Goal: Information Seeking & Learning: Find specific page/section

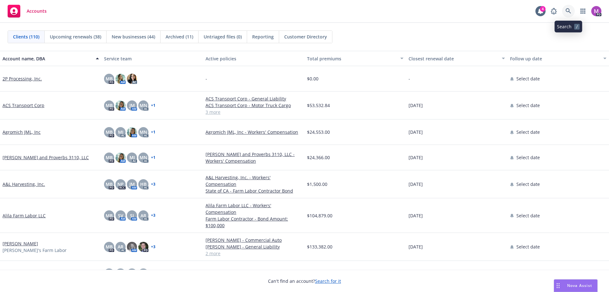
click at [572, 10] on link at bounding box center [568, 11] width 13 height 13
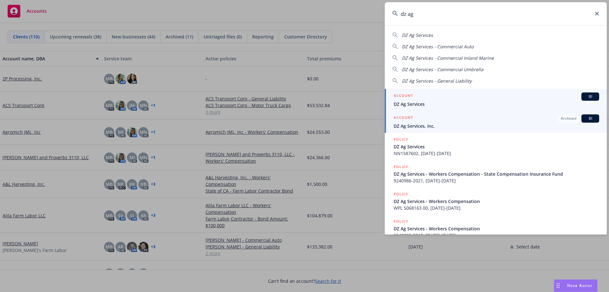
type input "dz ag"
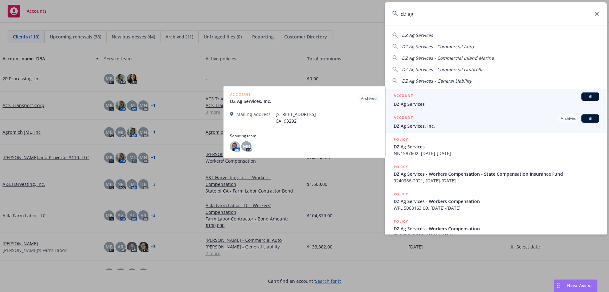
click at [412, 103] on span "DZ Ag Services" at bounding box center [497, 104] width 206 height 7
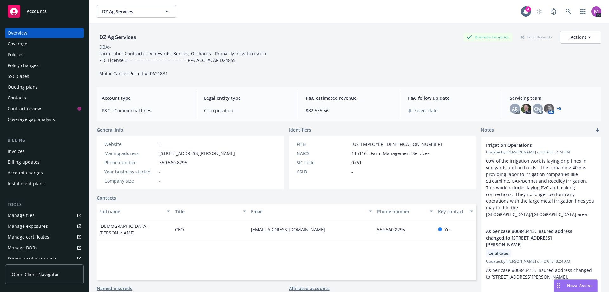
click at [15, 53] on div "Policies" at bounding box center [16, 54] width 16 height 10
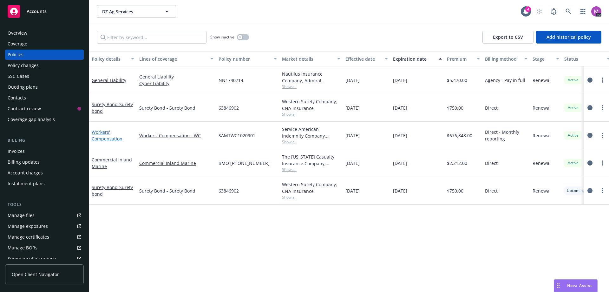
click at [99, 138] on link "Workers' Compensation" at bounding box center [107, 135] width 31 height 13
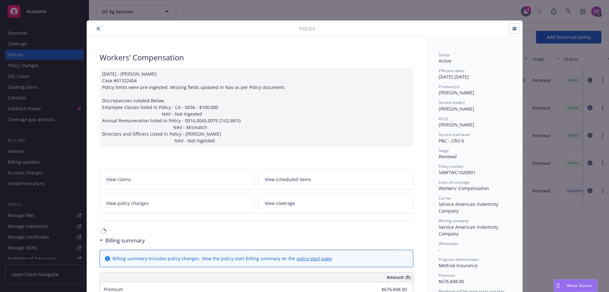
click at [97, 27] on icon "close" at bounding box center [98, 29] width 4 height 4
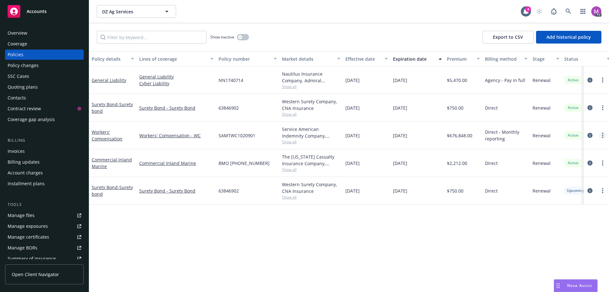
click at [603, 134] on icon "more" at bounding box center [602, 135] width 1 height 5
click at [167, 135] on link "Workers' Compensation - WC" at bounding box center [176, 135] width 74 height 7
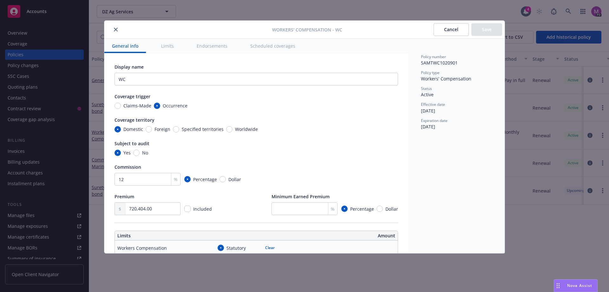
click at [111, 28] on div at bounding box center [189, 30] width 165 height 8
click at [112, 30] on div at bounding box center [189, 30] width 165 height 8
click at [115, 28] on icon "close" at bounding box center [116, 30] width 4 height 4
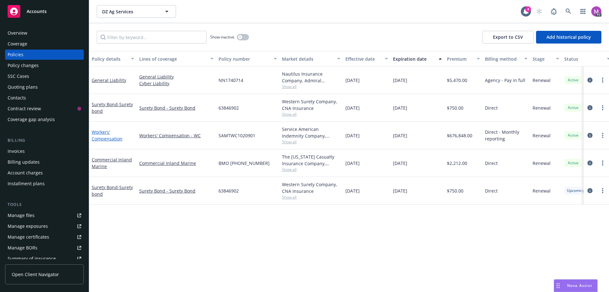
click at [100, 134] on link "Workers' Compensation" at bounding box center [107, 135] width 31 height 13
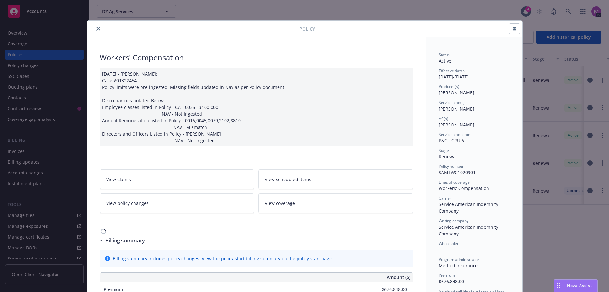
click at [96, 29] on icon "close" at bounding box center [98, 29] width 4 height 4
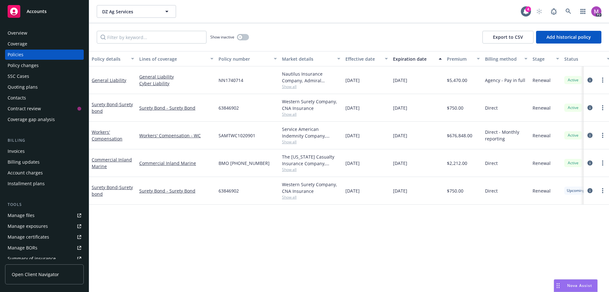
click at [589, 134] on icon "circleInformation" at bounding box center [589, 135] width 5 height 5
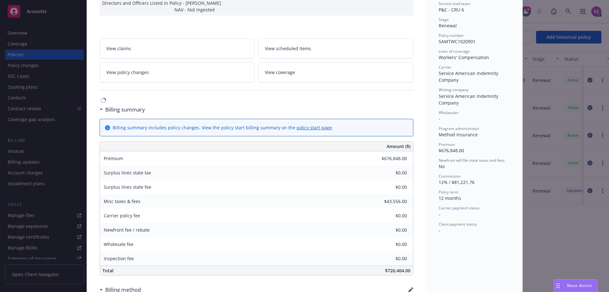
scroll to position [146, 0]
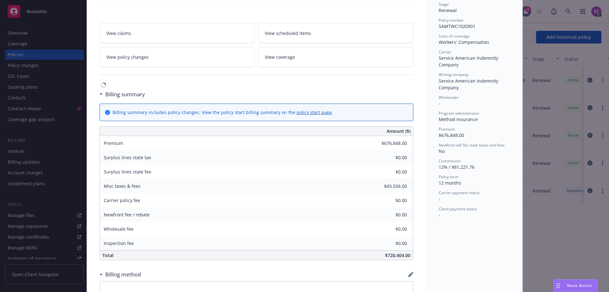
click at [301, 113] on link "policy start page" at bounding box center [314, 112] width 35 height 6
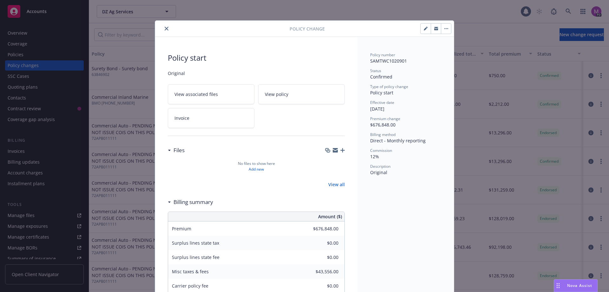
scroll to position [19, 0]
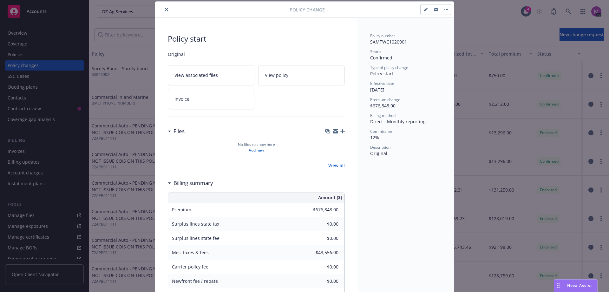
click at [277, 74] on span "View policy" at bounding box center [276, 75] width 23 height 7
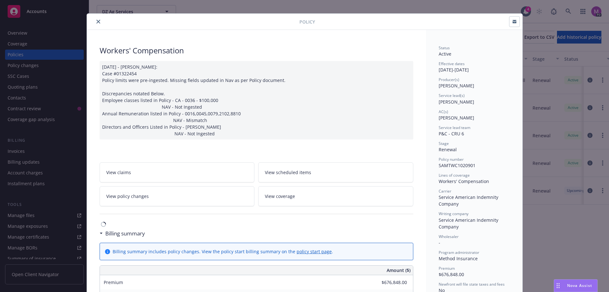
scroll to position [4, 0]
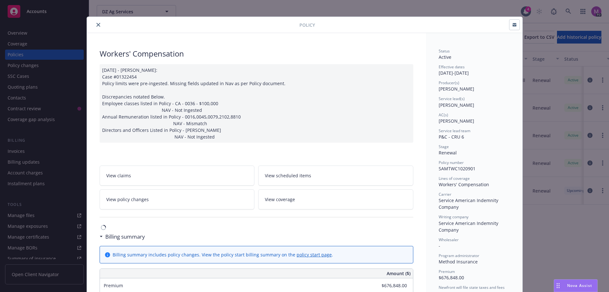
click at [96, 26] on icon "close" at bounding box center [98, 25] width 4 height 4
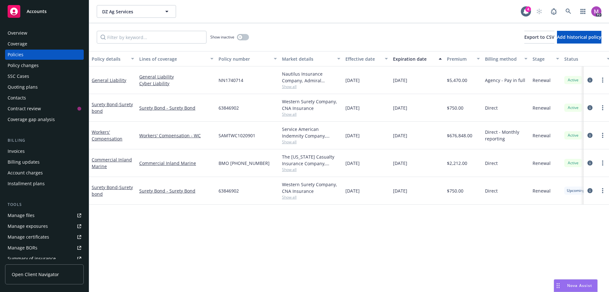
click at [24, 214] on div "Manage files" at bounding box center [21, 215] width 27 height 10
click at [23, 216] on div "Manage files" at bounding box center [21, 215] width 27 height 10
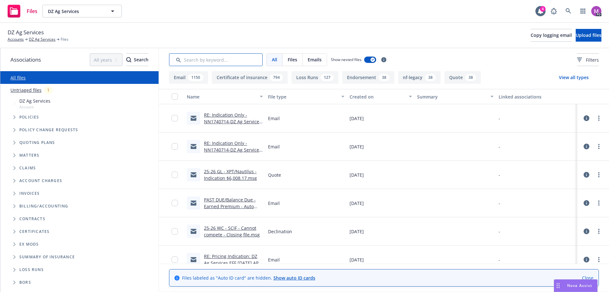
click at [219, 59] on input "Search by keyword..." at bounding box center [216, 59] width 94 height 13
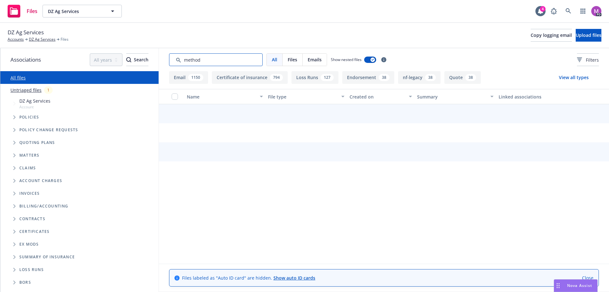
type input "method"
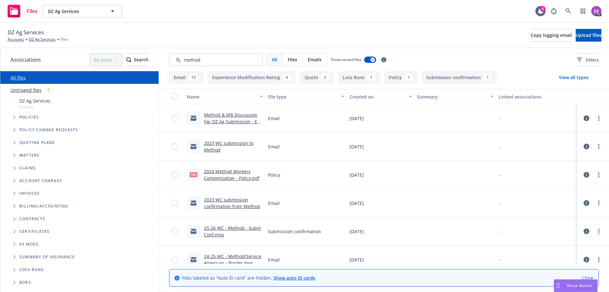
click at [220, 178] on link "2024 Method Workers Compensation - Policy.pdf" at bounding box center [232, 174] width 56 height 13
click at [223, 176] on link "2024 Method Workers Compensation - Policy.pdf" at bounding box center [232, 174] width 56 height 13
click at [235, 155] on div "2023 WC submission to Method" at bounding box center [224, 146] width 81 height 28
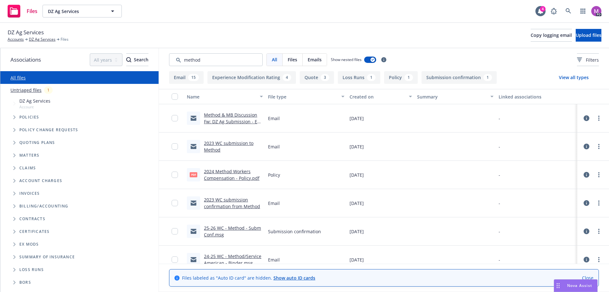
click at [221, 176] on link "2024 Method Workers Compensation - Policy.pdf" at bounding box center [232, 174] width 56 height 13
click at [211, 140] on link "2023 WC submission to Method" at bounding box center [228, 146] width 49 height 13
click at [213, 148] on link "2023 WC submission to Method" at bounding box center [228, 146] width 49 height 13
click at [218, 115] on link "Method & MB Discussion Fw: DZ Ag Submission - Eff 11/3/22" at bounding box center [232, 121] width 56 height 19
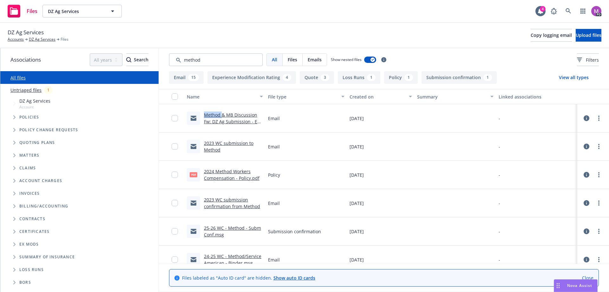
click at [218, 115] on link "Method & MB Discussion Fw: DZ Ag Submission - Eff 11/3/22" at bounding box center [232, 121] width 56 height 19
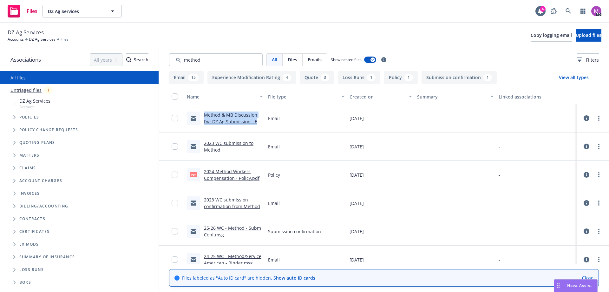
click at [218, 115] on link "Method & MB Discussion Fw: DZ Ag Submission - Eff 11/3/22" at bounding box center [232, 121] width 56 height 19
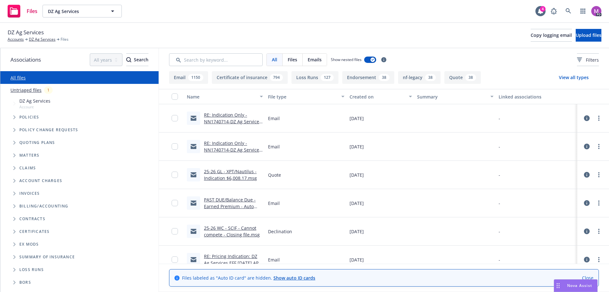
drag, startPoint x: 512, startPoint y: 108, endPoint x: 506, endPoint y: 112, distance: 7.2
click at [509, 110] on div "-" at bounding box center [536, 118] width 81 height 28
drag, startPoint x: 496, startPoint y: 116, endPoint x: 494, endPoint y: 95, distance: 21.1
click at [496, 114] on div "-" at bounding box center [536, 118] width 81 height 28
click at [496, 95] on button "Linked associations" at bounding box center [536, 96] width 81 height 15
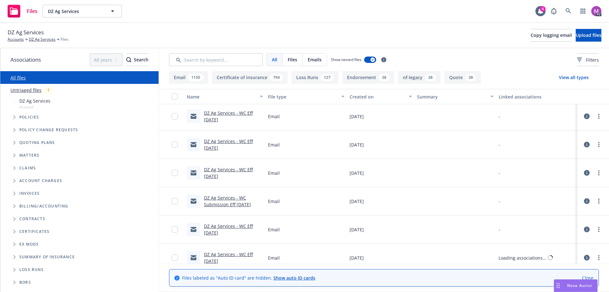
scroll to position [1586, 0]
